Goal: Navigation & Orientation: Find specific page/section

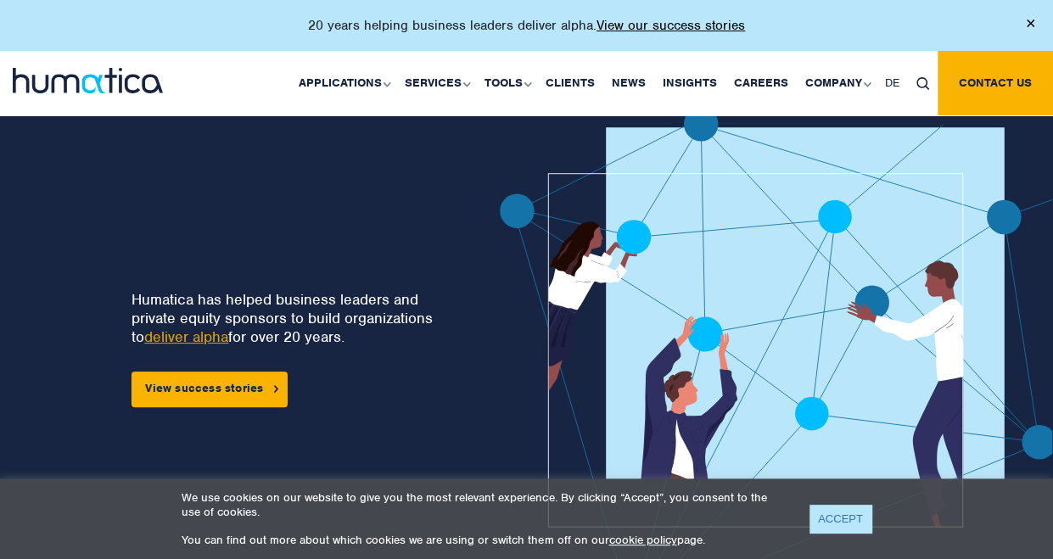
click at [831, 518] on link "ACCEPT" at bounding box center [840, 519] width 62 height 28
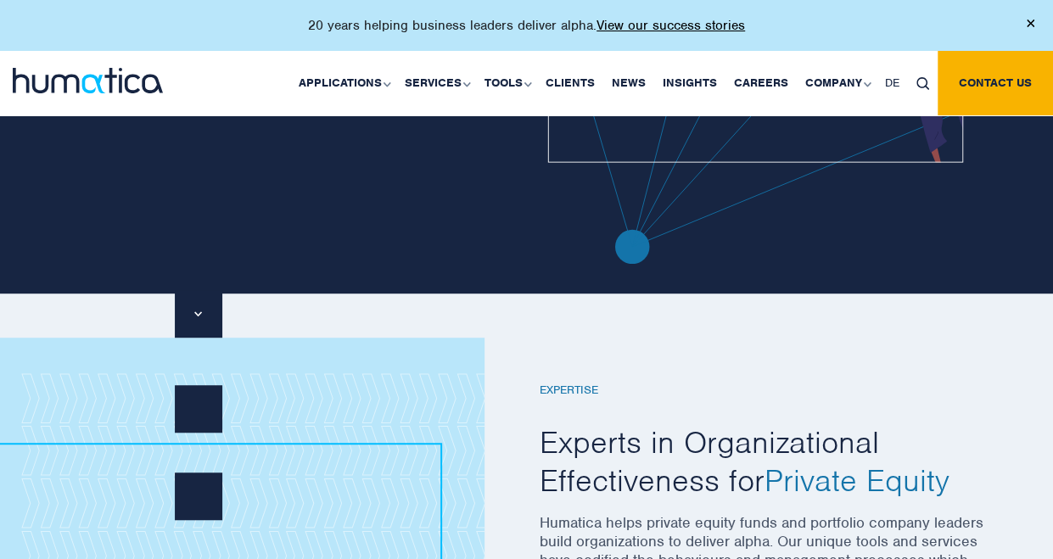
scroll to position [362, 0]
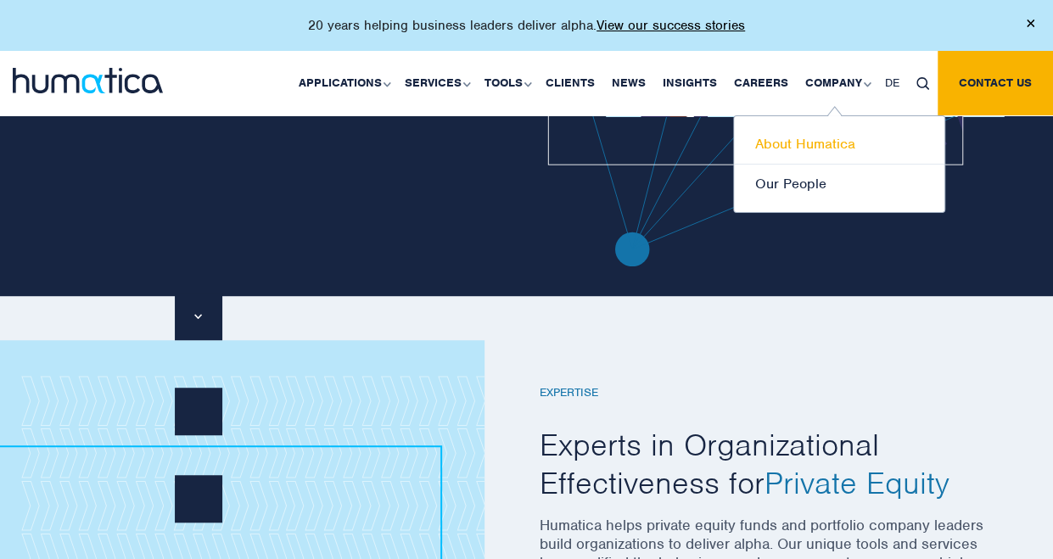
click at [821, 138] on link "About Humatica" at bounding box center [839, 145] width 210 height 40
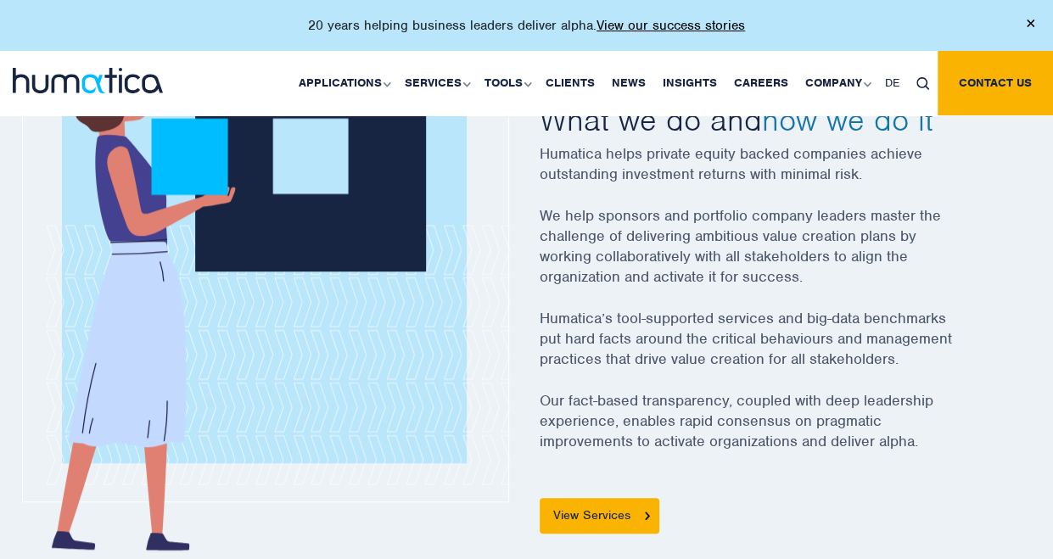
scroll to position [637, 0]
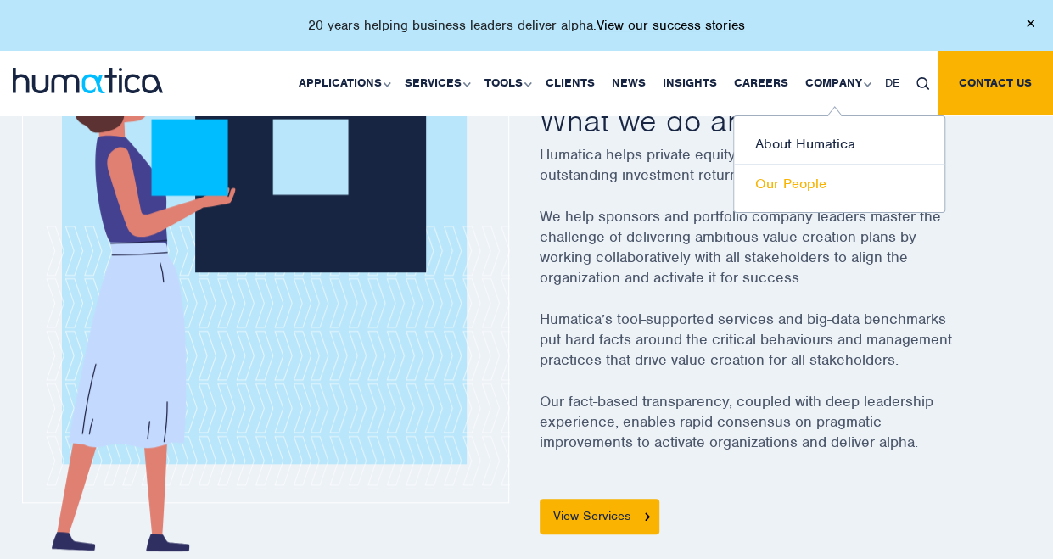
click at [807, 183] on link "Our People" at bounding box center [839, 184] width 210 height 39
